Goal: Use online tool/utility

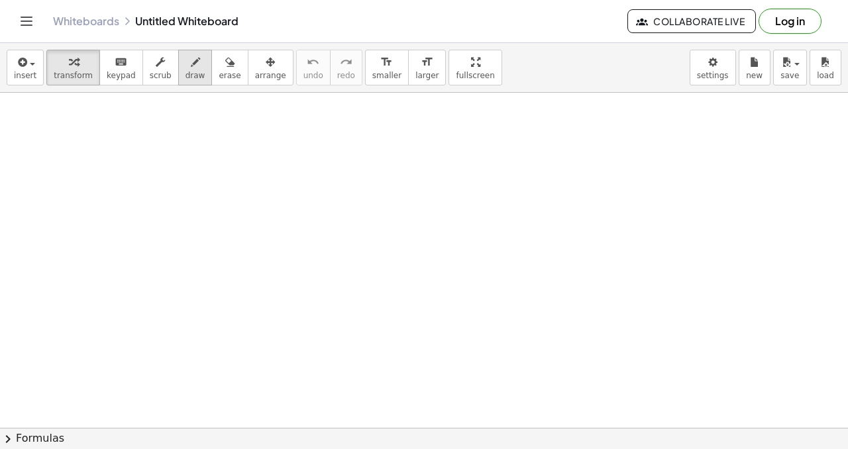
click at [191, 71] on span "draw" at bounding box center [195, 75] width 20 height 9
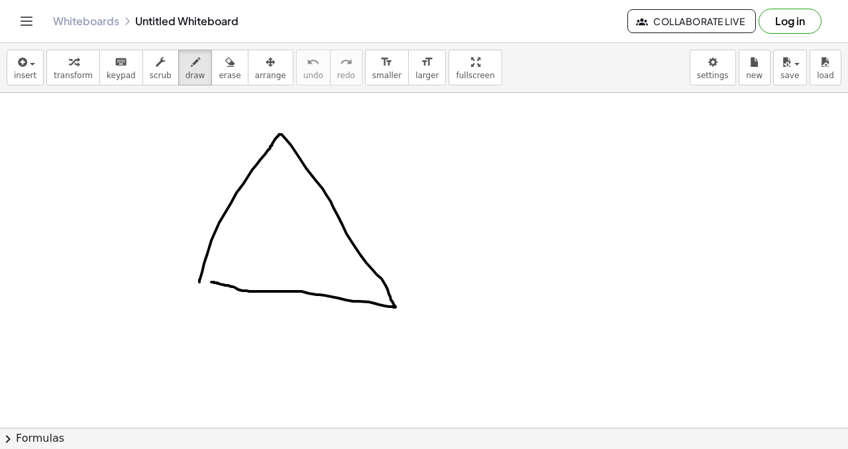
drag, startPoint x: 199, startPoint y: 281, endPoint x: 222, endPoint y: 252, distance: 37.4
drag, startPoint x: 289, startPoint y: 106, endPoint x: 276, endPoint y: 117, distance: 17.0
drag, startPoint x: 178, startPoint y: 308, endPoint x: 195, endPoint y: 317, distance: 18.7
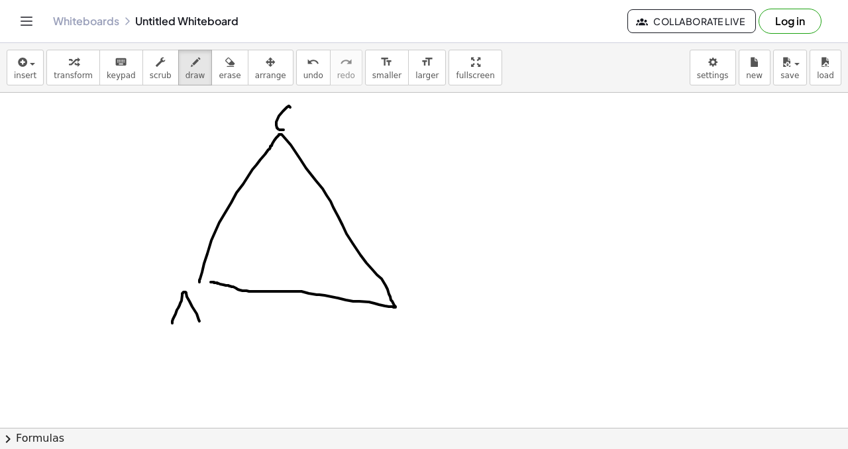
drag, startPoint x: 169, startPoint y: 317, endPoint x: 233, endPoint y: 325, distance: 64.7
drag, startPoint x: 402, startPoint y: 321, endPoint x: 398, endPoint y: 336, distance: 15.1
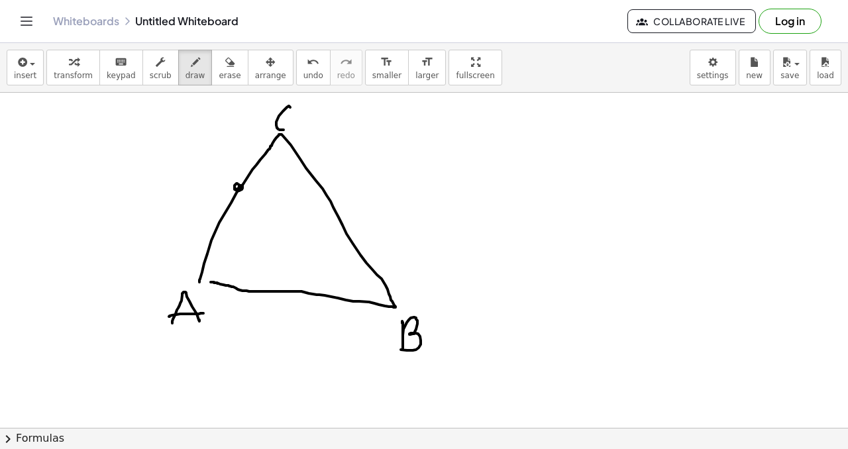
drag, startPoint x: 234, startPoint y: 187, endPoint x: 241, endPoint y: 188, distance: 6.8
drag, startPoint x: 207, startPoint y: 164, endPoint x: 266, endPoint y: 166, distance: 59.6
drag, startPoint x: 329, startPoint y: 191, endPoint x: 337, endPoint y: 185, distance: 10.9
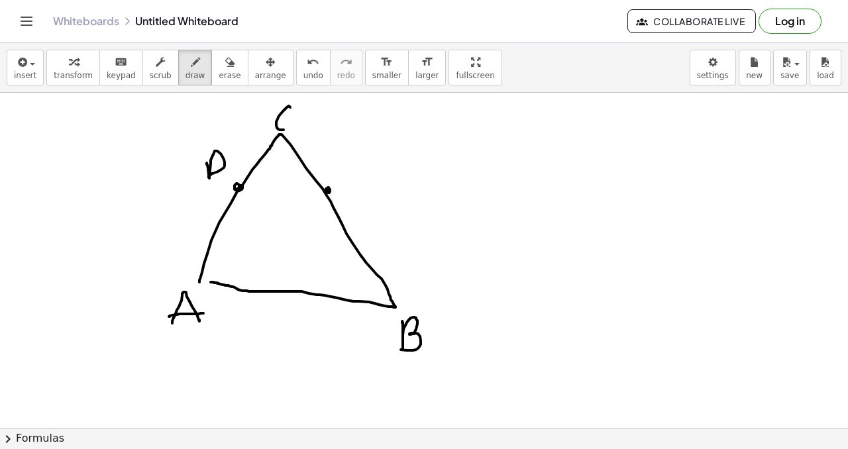
drag, startPoint x: 342, startPoint y: 170, endPoint x: 360, endPoint y: 168, distance: 18.0
drag, startPoint x: 341, startPoint y: 187, endPoint x: 361, endPoint y: 183, distance: 20.3
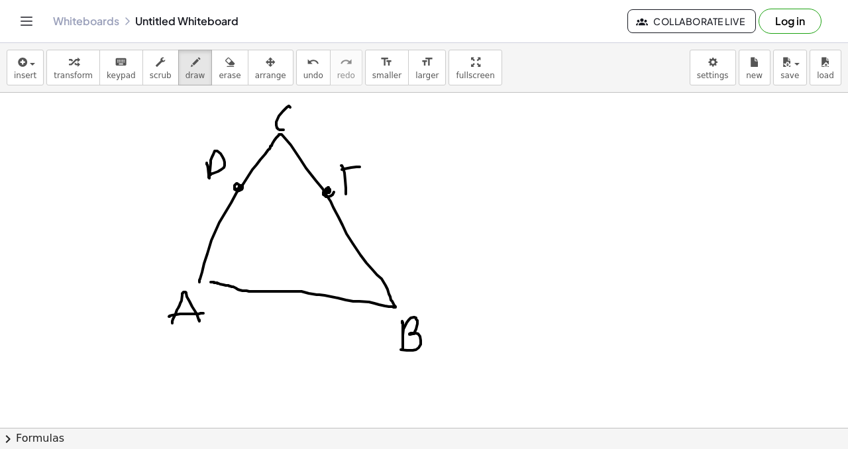
drag, startPoint x: 238, startPoint y: 187, endPoint x: 313, endPoint y: 188, distance: 74.8
drag, startPoint x: 309, startPoint y: 186, endPoint x: 325, endPoint y: 191, distance: 17.2
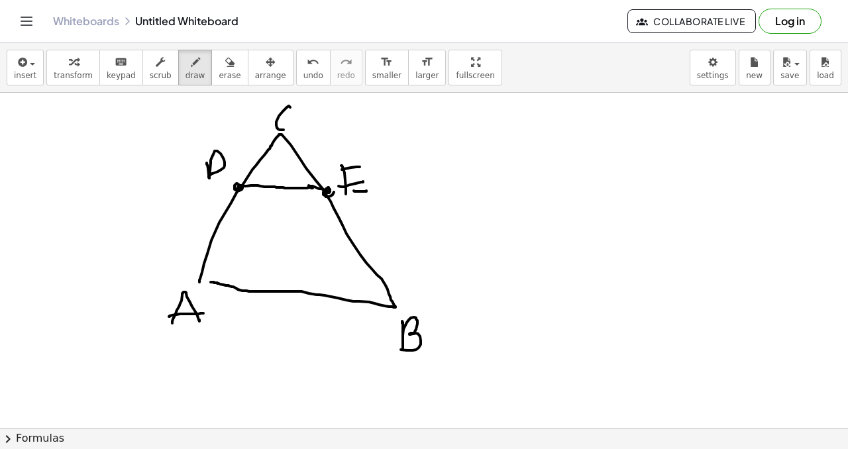
drag, startPoint x: 393, startPoint y: 307, endPoint x: 262, endPoint y: 231, distance: 151.3
drag, startPoint x: 264, startPoint y: 230, endPoint x: 225, endPoint y: 217, distance: 40.6
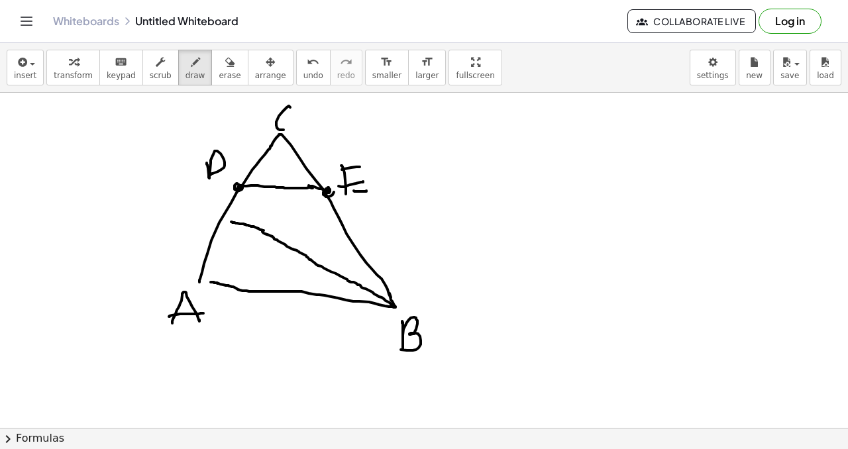
drag, startPoint x: 224, startPoint y: 217, endPoint x: 327, endPoint y: 192, distance: 106.3
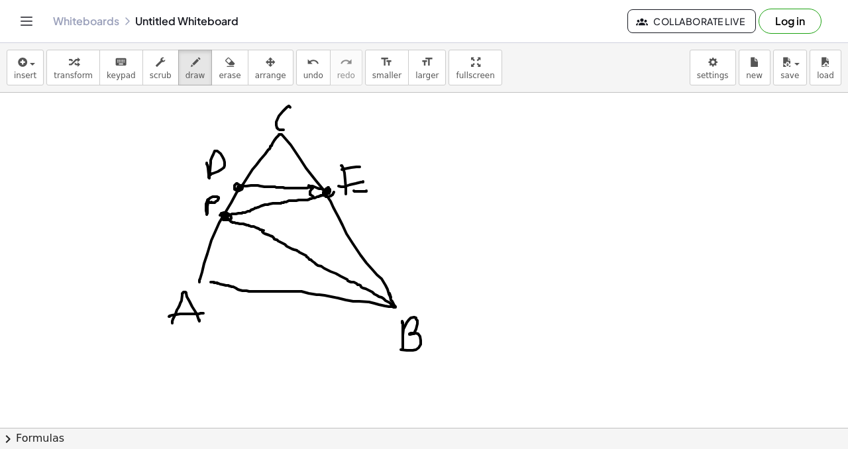
drag, startPoint x: 313, startPoint y: 187, endPoint x: 314, endPoint y: 194, distance: 7.3
drag, startPoint x: 301, startPoint y: 184, endPoint x: 312, endPoint y: 176, distance: 13.8
drag, startPoint x: 382, startPoint y: 280, endPoint x: 370, endPoint y: 303, distance: 25.5
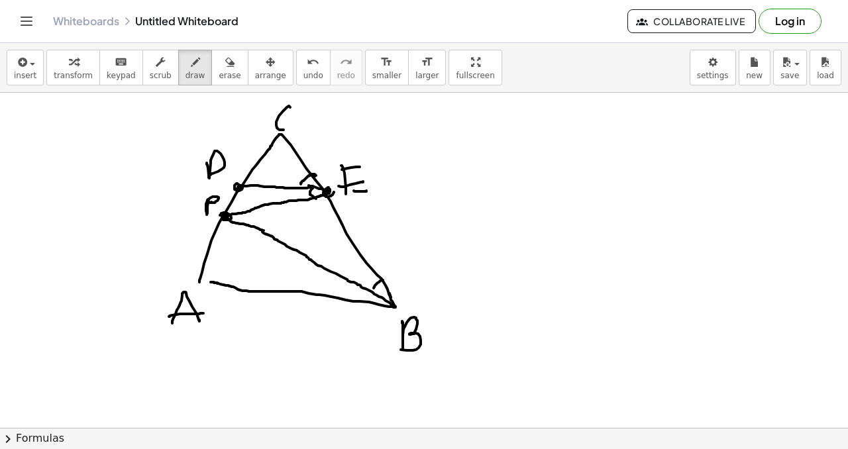
drag, startPoint x: 364, startPoint y: 272, endPoint x: 380, endPoint y: 273, distance: 15.9
drag, startPoint x: 353, startPoint y: 274, endPoint x: 375, endPoint y: 285, distance: 24.9
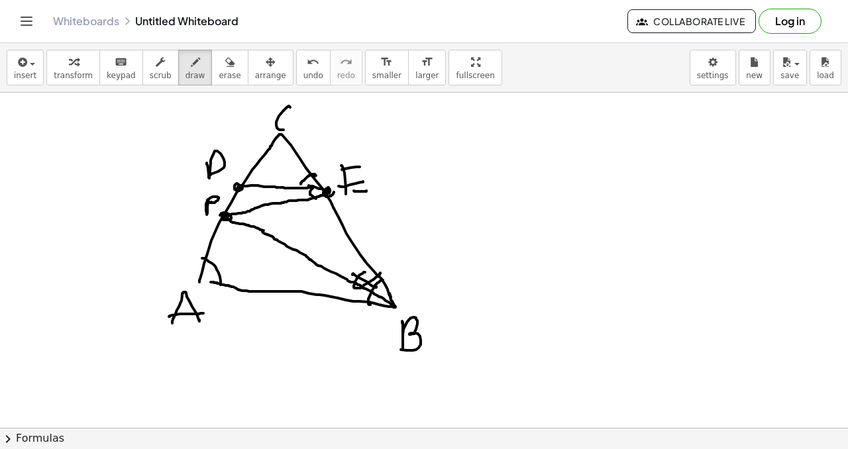
drag, startPoint x: 203, startPoint y: 258, endPoint x: 221, endPoint y: 278, distance: 25.8
drag, startPoint x: 221, startPoint y: 268, endPoint x: 228, endPoint y: 258, distance: 12.9
drag, startPoint x: 251, startPoint y: 174, endPoint x: 261, endPoint y: 174, distance: 10.0
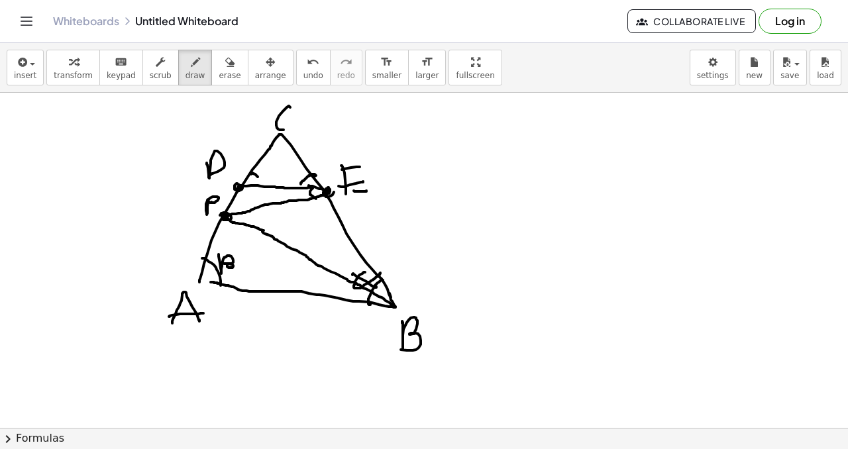
drag, startPoint x: 274, startPoint y: 150, endPoint x: 288, endPoint y: 141, distance: 16.9
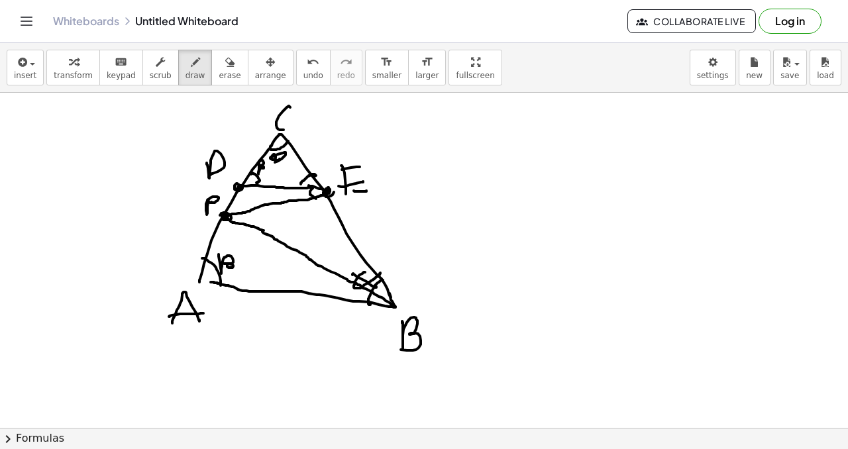
drag, startPoint x: 271, startPoint y: 158, endPoint x: 284, endPoint y: 159, distance: 13.3
drag, startPoint x: 289, startPoint y: 153, endPoint x: 295, endPoint y: 173, distance: 20.7
drag, startPoint x: 303, startPoint y: 166, endPoint x: 317, endPoint y: 161, distance: 14.9
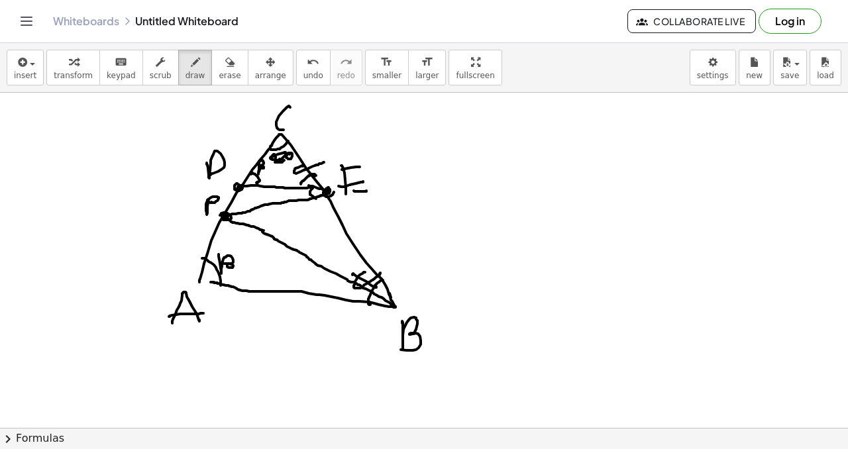
drag, startPoint x: 295, startPoint y: 163, endPoint x: 315, endPoint y: 168, distance: 21.0
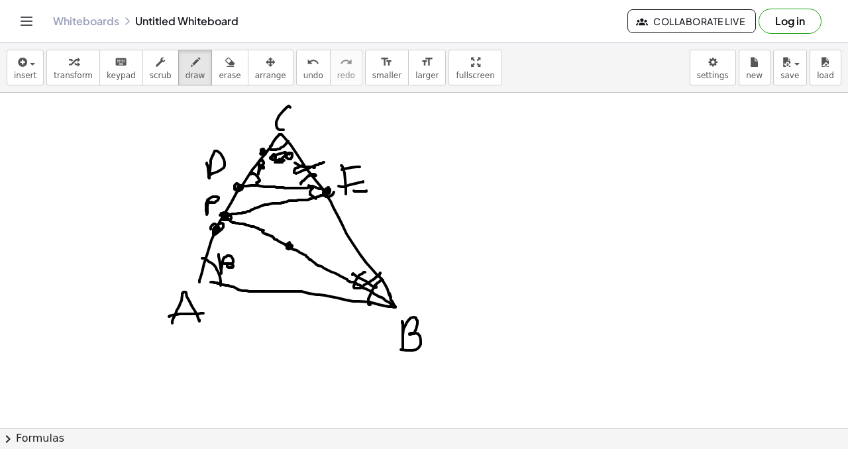
drag, startPoint x: 217, startPoint y: 230, endPoint x: 229, endPoint y: 229, distance: 12.0
drag, startPoint x: 345, startPoint y: 225, endPoint x: 355, endPoint y: 229, distance: 10.7
drag, startPoint x: 360, startPoint y: 230, endPoint x: 348, endPoint y: 232, distance: 11.3
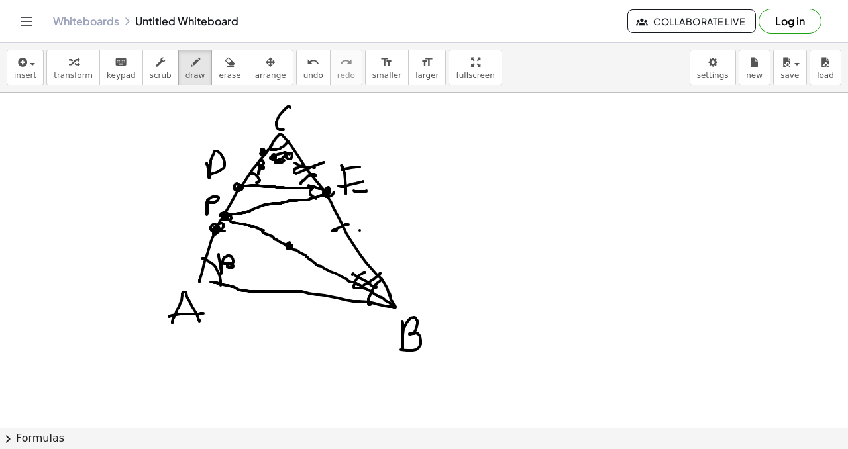
drag, startPoint x: 296, startPoint y: 156, endPoint x: 313, endPoint y: 150, distance: 18.2
drag, startPoint x: 316, startPoint y: 156, endPoint x: 323, endPoint y: 155, distance: 7.4
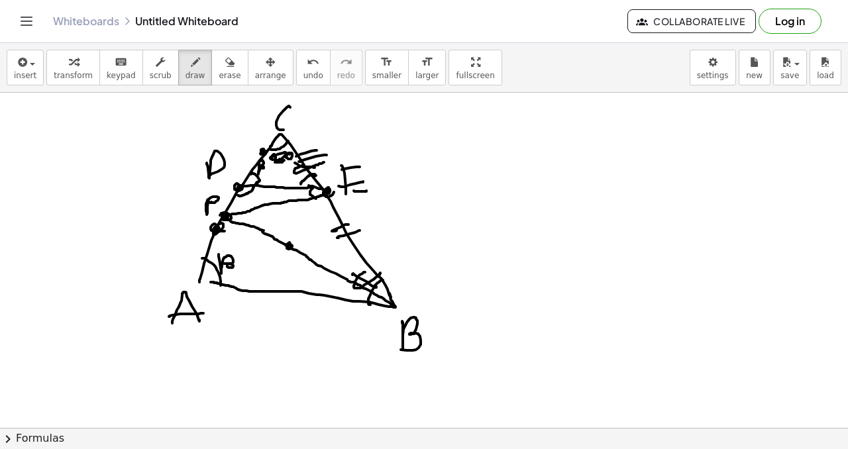
drag, startPoint x: 238, startPoint y: 195, endPoint x: 256, endPoint y: 183, distance: 22.0
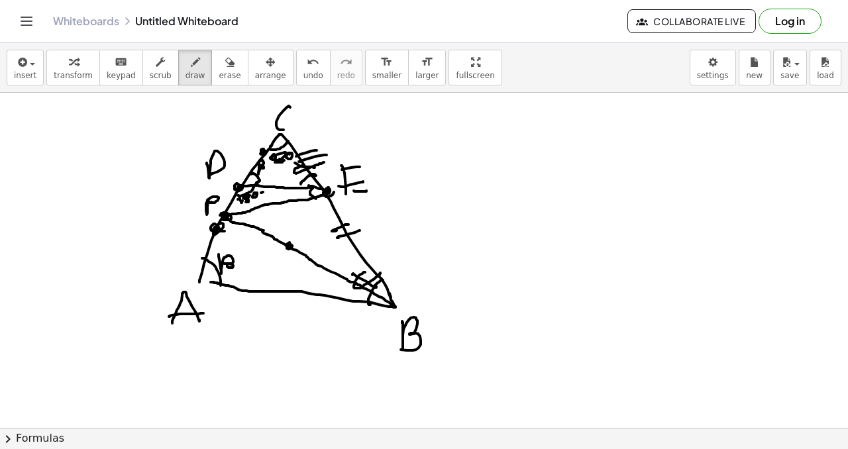
drag, startPoint x: 263, startPoint y: 192, endPoint x: 268, endPoint y: 187, distance: 7.0
drag, startPoint x: 268, startPoint y: 185, endPoint x: 274, endPoint y: 179, distance: 7.5
drag, startPoint x: 274, startPoint y: 179, endPoint x: 272, endPoint y: 190, distance: 10.8
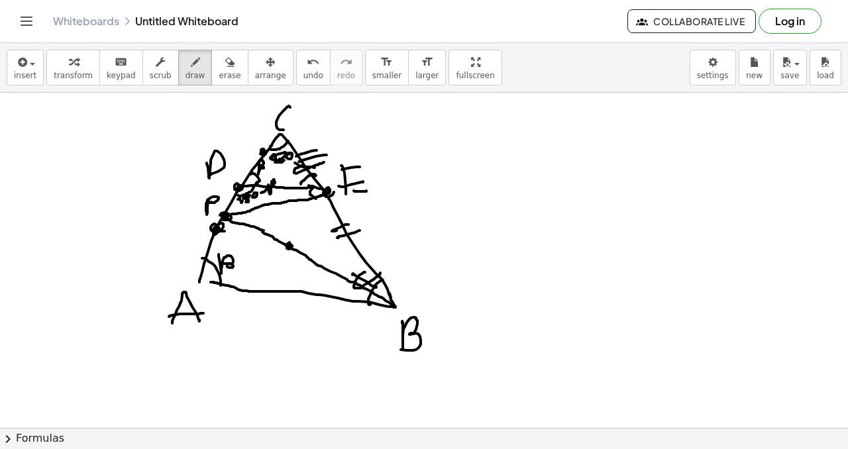
drag, startPoint x: 283, startPoint y: 166, endPoint x: 287, endPoint y: 180, distance: 15.1
drag, startPoint x: 295, startPoint y: 164, endPoint x: 302, endPoint y: 168, distance: 8.3
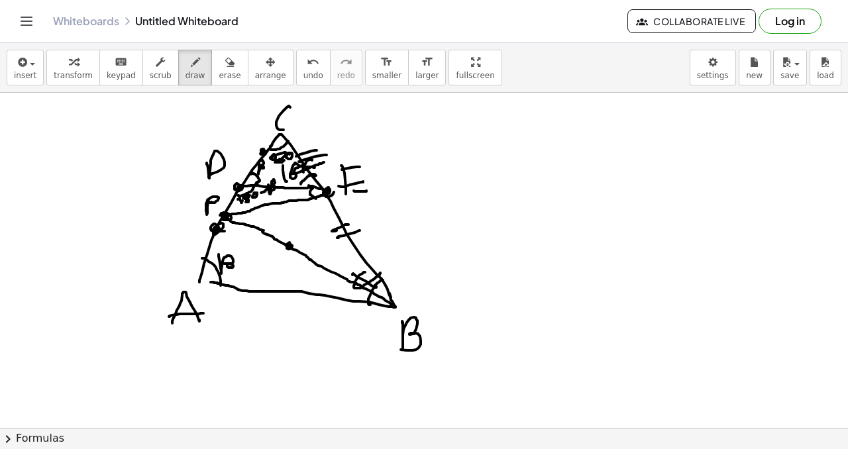
drag, startPoint x: 303, startPoint y: 168, endPoint x: 310, endPoint y: 164, distance: 7.4
drag, startPoint x: 315, startPoint y: 165, endPoint x: 324, endPoint y: 161, distance: 10.1
drag, startPoint x: 328, startPoint y: 157, endPoint x: 333, endPoint y: 164, distance: 9.0
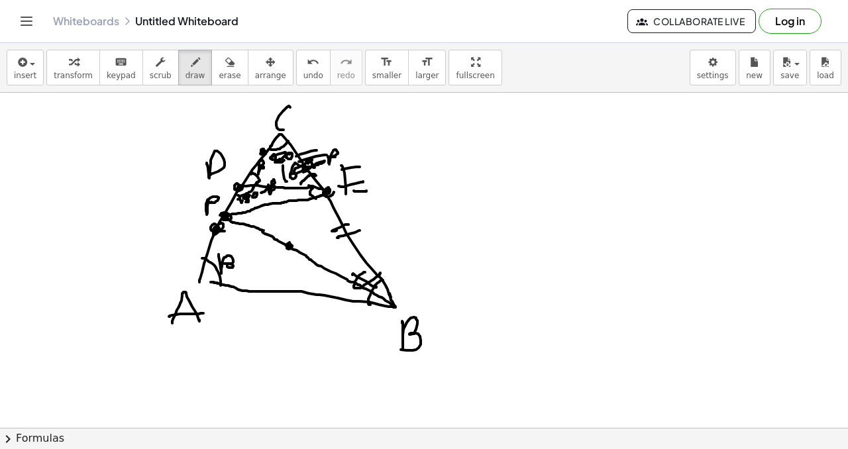
drag, startPoint x: 309, startPoint y: 185, endPoint x: 328, endPoint y: 200, distance: 23.6
drag, startPoint x: 299, startPoint y: 195, endPoint x: 305, endPoint y: 201, distance: 9.4
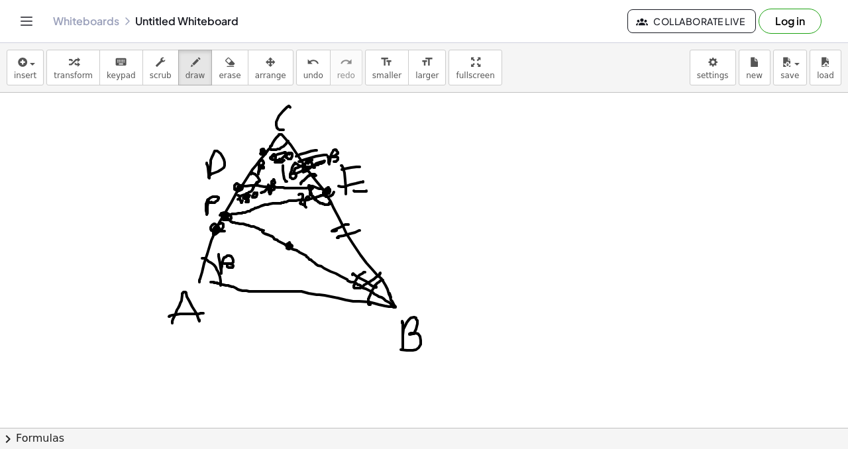
drag, startPoint x: 313, startPoint y: 205, endPoint x: 320, endPoint y: 203, distance: 7.6
drag, startPoint x: 321, startPoint y: 202, endPoint x: 320, endPoint y: 209, distance: 7.4
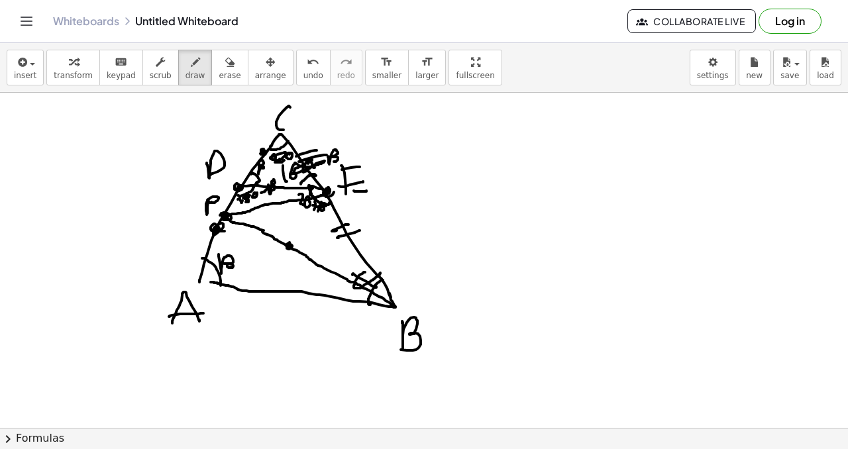
drag, startPoint x: 447, startPoint y: 185, endPoint x: 473, endPoint y: 189, distance: 26.0
drag, startPoint x: 451, startPoint y: 197, endPoint x: 469, endPoint y: 197, distance: 17.9
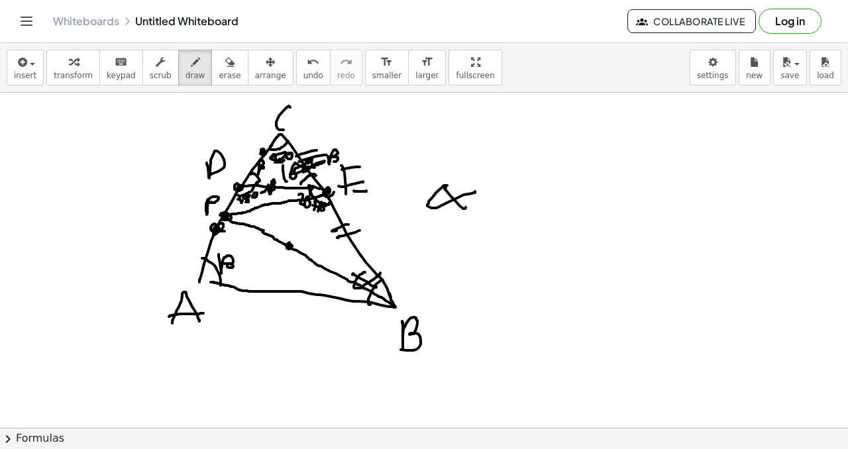
drag, startPoint x: 489, startPoint y: 200, endPoint x: 487, endPoint y: 189, distance: 10.9
drag, startPoint x: 510, startPoint y: 200, endPoint x: 513, endPoint y: 182, distance: 18.1
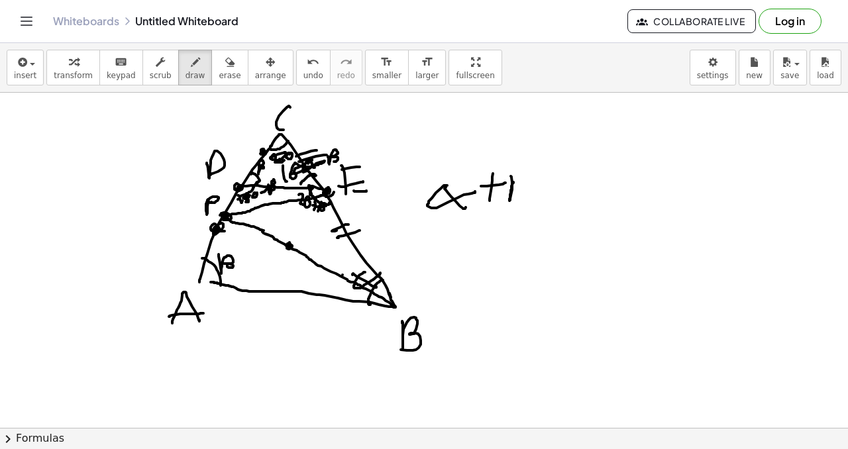
drag, startPoint x: 342, startPoint y: 275, endPoint x: 342, endPoint y: 287, distance: 11.9
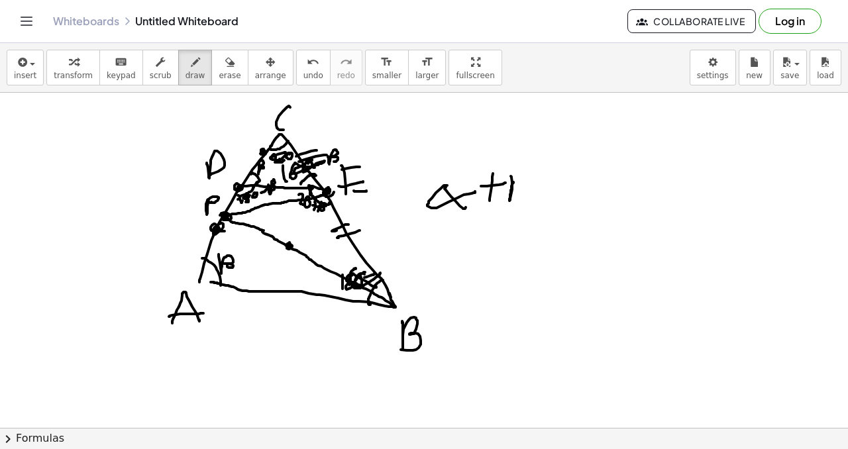
drag, startPoint x: 356, startPoint y: 269, endPoint x: 358, endPoint y: 279, distance: 10.9
drag, startPoint x: 392, startPoint y: 254, endPoint x: 393, endPoint y: 261, distance: 7.4
drag, startPoint x: 380, startPoint y: 261, endPoint x: 371, endPoint y: 272, distance: 14.2
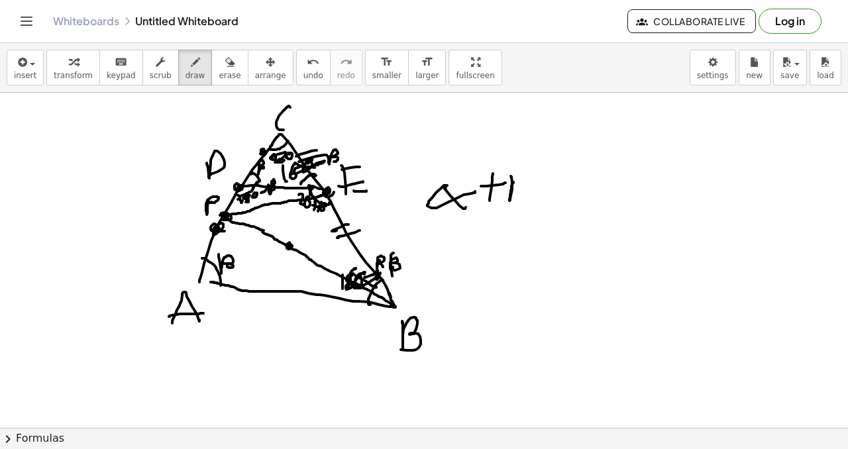
drag, startPoint x: 232, startPoint y: 203, endPoint x: 238, endPoint y: 216, distance: 14.3
drag, startPoint x: 353, startPoint y: 276, endPoint x: 370, endPoint y: 268, distance: 19.0
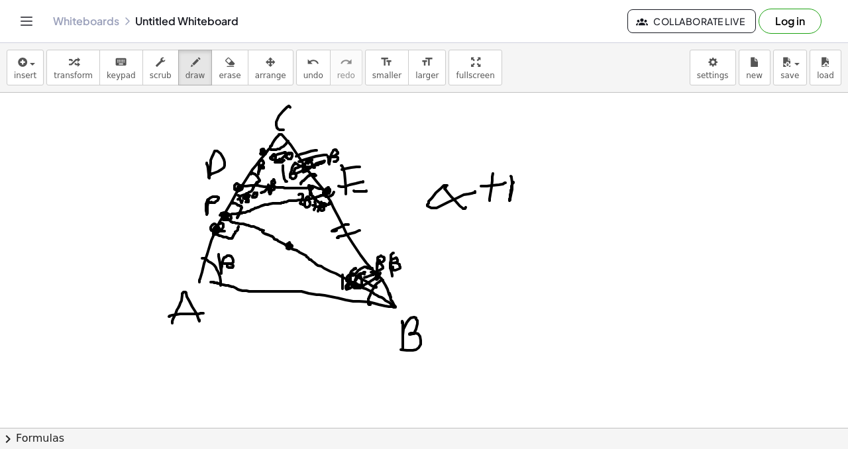
drag, startPoint x: 216, startPoint y: 234, endPoint x: 238, endPoint y: 227, distance: 23.0
drag, startPoint x: 368, startPoint y: 287, endPoint x: 362, endPoint y: 299, distance: 13.7
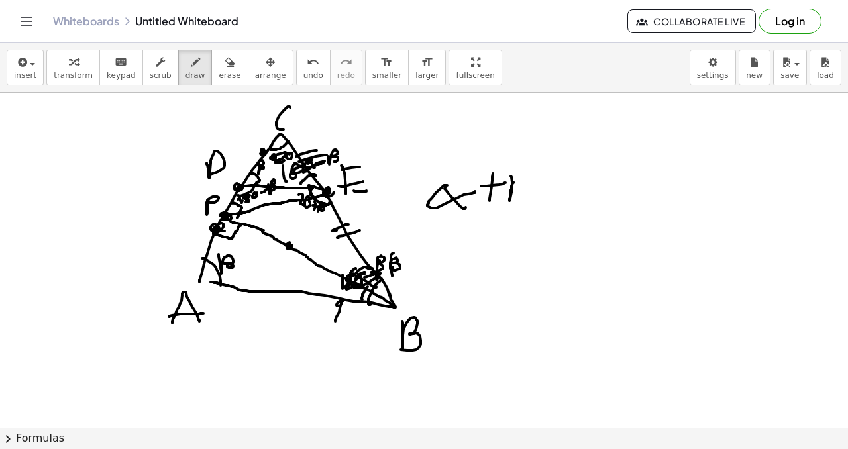
drag, startPoint x: 342, startPoint y: 300, endPoint x: 336, endPoint y: 323, distance: 23.5
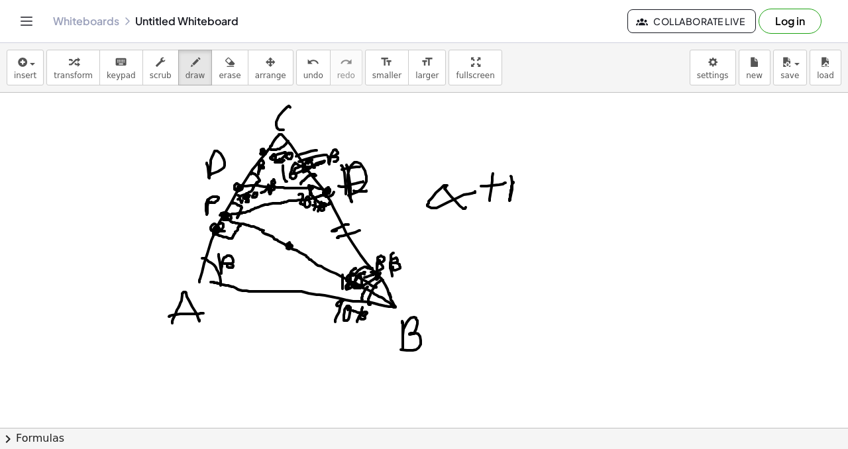
drag, startPoint x: 346, startPoint y: 165, endPoint x: 348, endPoint y: 195, distance: 30.5
click at [307, 68] on icon "undo" at bounding box center [313, 62] width 13 height 16
